Goal: Find specific page/section: Find specific page/section

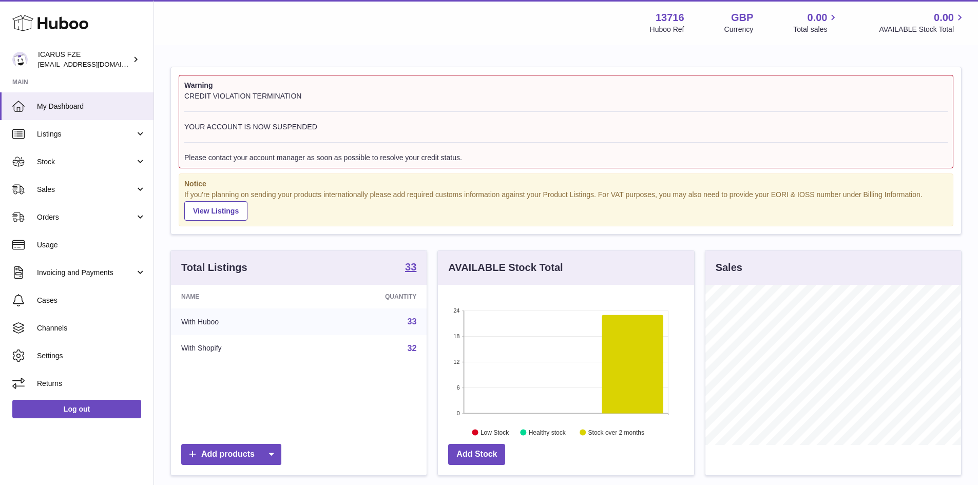
scroll to position [160, 259]
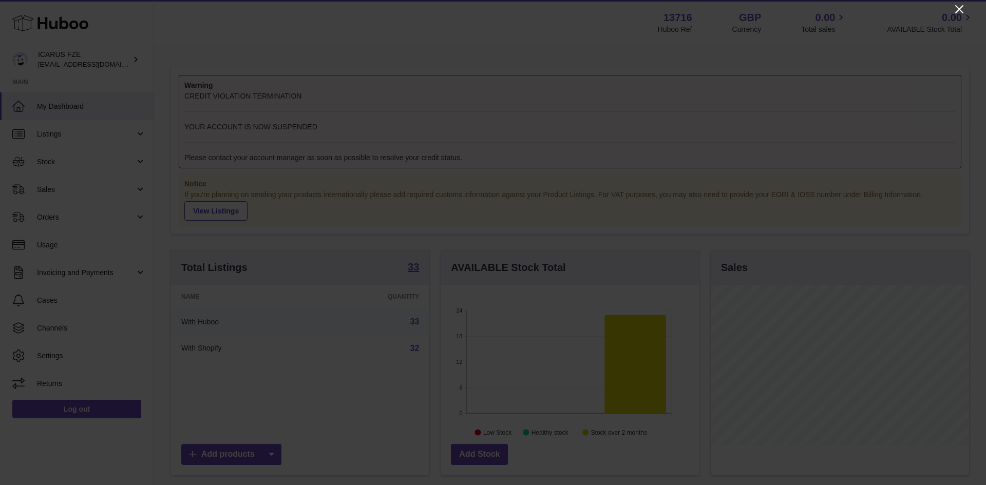
click at [958, 8] on icon "Close" at bounding box center [959, 9] width 8 height 8
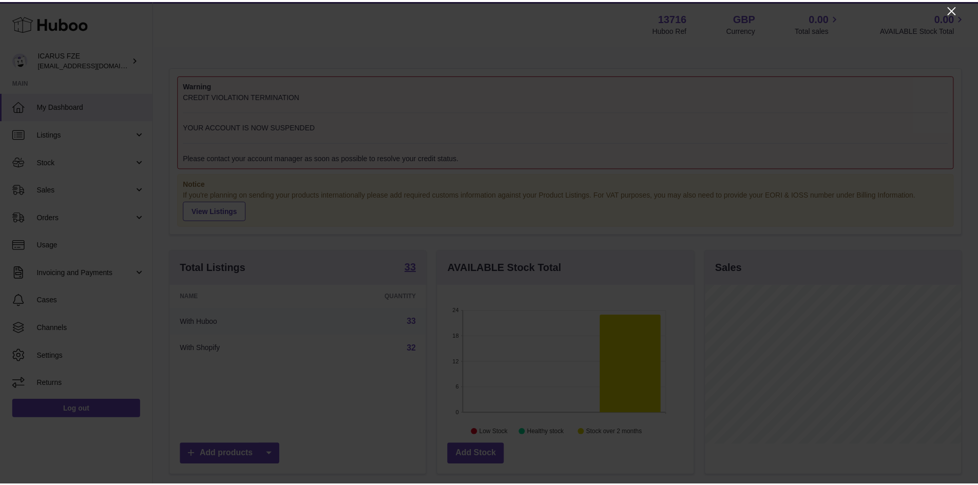
scroll to position [513411, 513315]
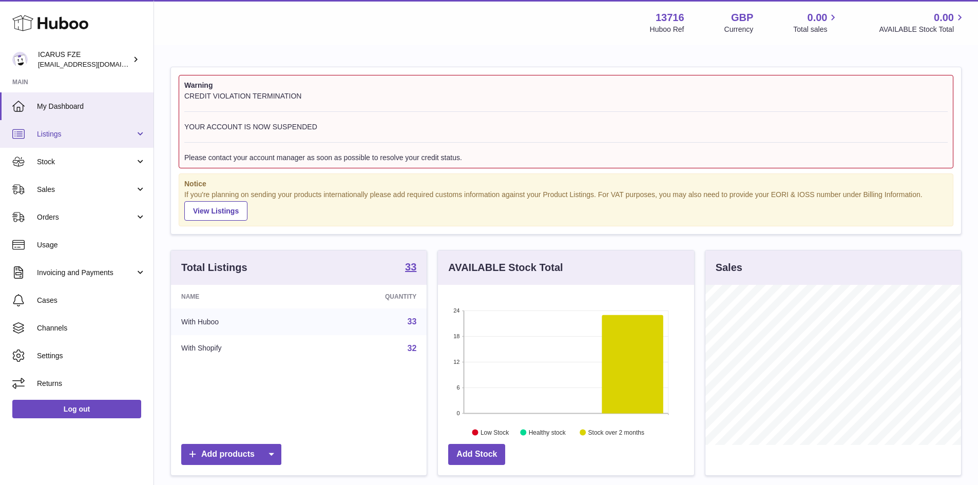
click at [58, 135] on span "Listings" at bounding box center [86, 134] width 98 height 10
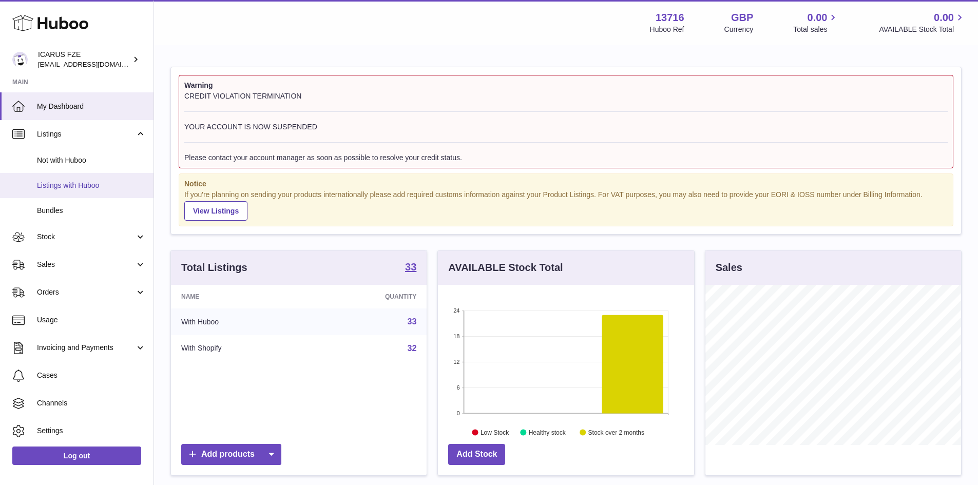
click at [65, 187] on span "Listings with Huboo" at bounding box center [91, 186] width 109 height 10
click at [65, 24] on icon at bounding box center [50, 23] width 76 height 21
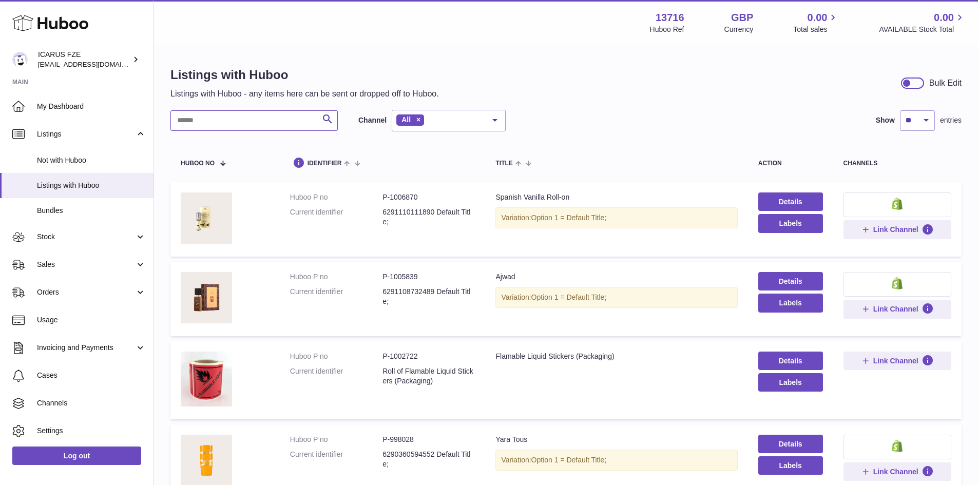
click at [196, 122] on input "text" at bounding box center [254, 120] width 167 height 21
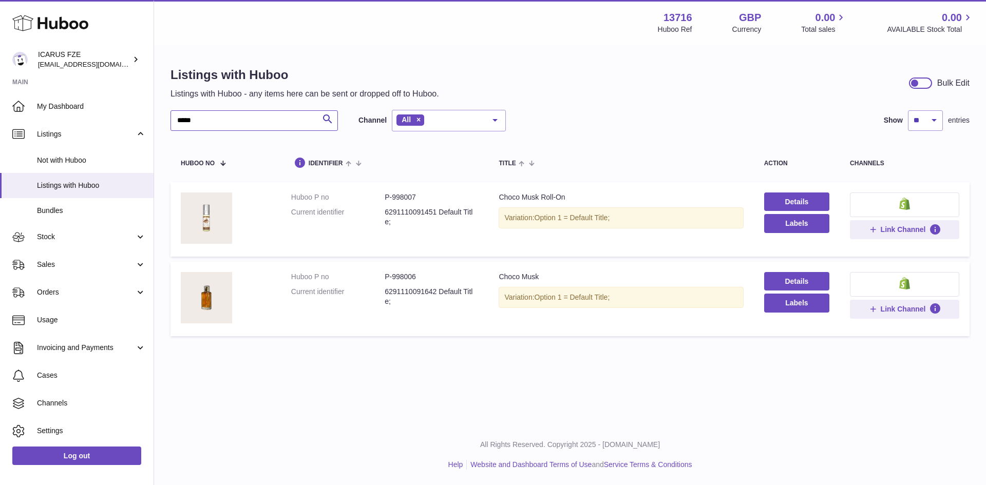
type input "*****"
drag, startPoint x: 391, startPoint y: 198, endPoint x: 417, endPoint y: 196, distance: 26.3
click at [417, 196] on dd "P-998007" at bounding box center [431, 198] width 93 height 10
copy dd "998007"
click at [409, 196] on dd "P-998007" at bounding box center [431, 198] width 93 height 10
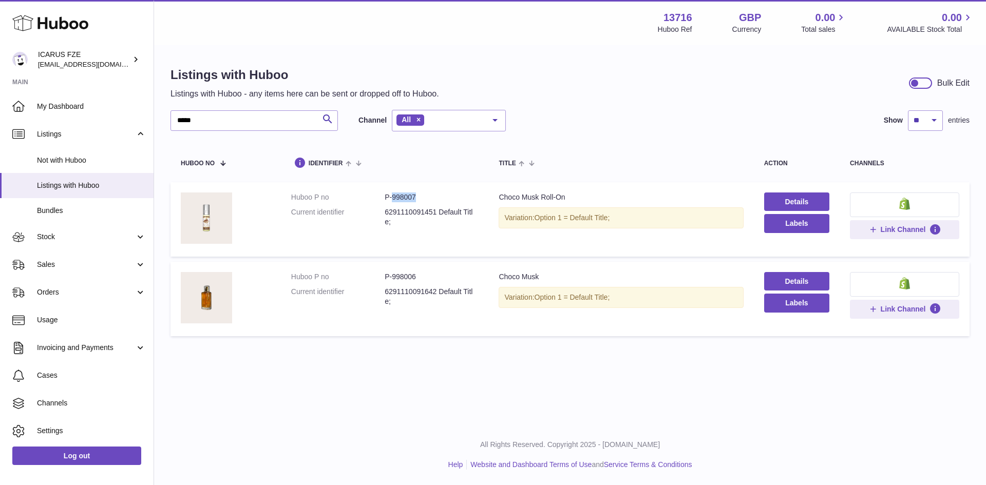
drag, startPoint x: 420, startPoint y: 196, endPoint x: 391, endPoint y: 199, distance: 28.9
click at [391, 199] on dd "P-998007" at bounding box center [431, 198] width 93 height 10
copy dd "998007"
drag, startPoint x: 390, startPoint y: 276, endPoint x: 418, endPoint y: 276, distance: 27.7
click at [418, 276] on dd "P-998006" at bounding box center [431, 277] width 93 height 10
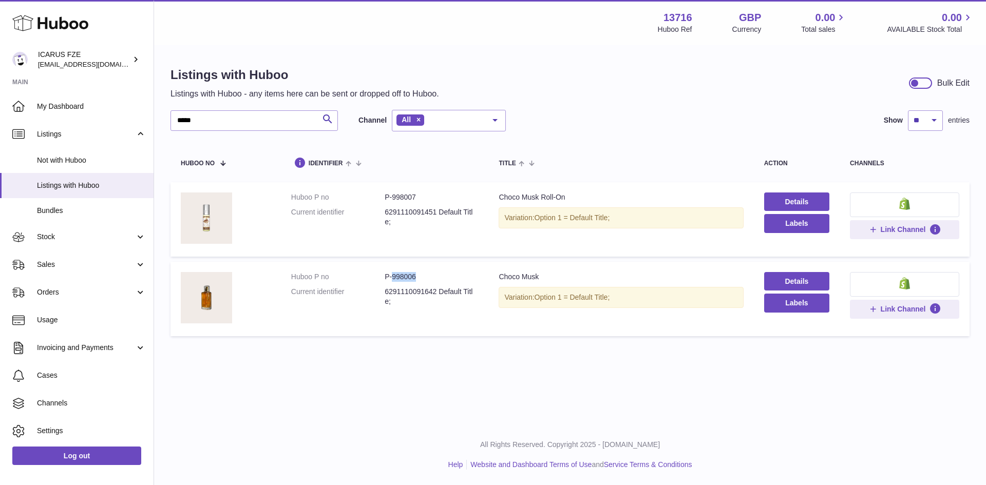
copy dd "998006"
drag, startPoint x: 391, startPoint y: 196, endPoint x: 417, endPoint y: 196, distance: 25.7
click at [417, 196] on dd "P-998007" at bounding box center [431, 198] width 93 height 10
copy dd "998007"
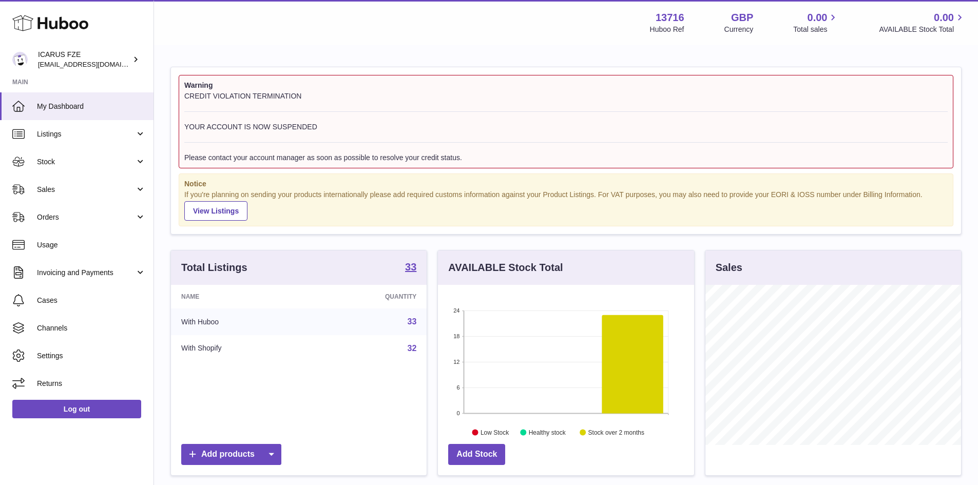
scroll to position [160, 256]
click at [72, 25] on icon at bounding box center [50, 23] width 76 height 21
